Goal: Find specific page/section: Find specific page/section

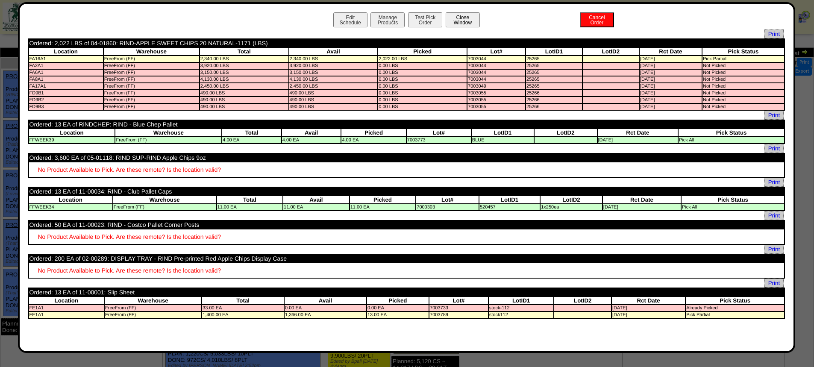
click at [464, 18] on button "Close Window" at bounding box center [463, 19] width 34 height 15
